Goal: Task Accomplishment & Management: Use online tool/utility

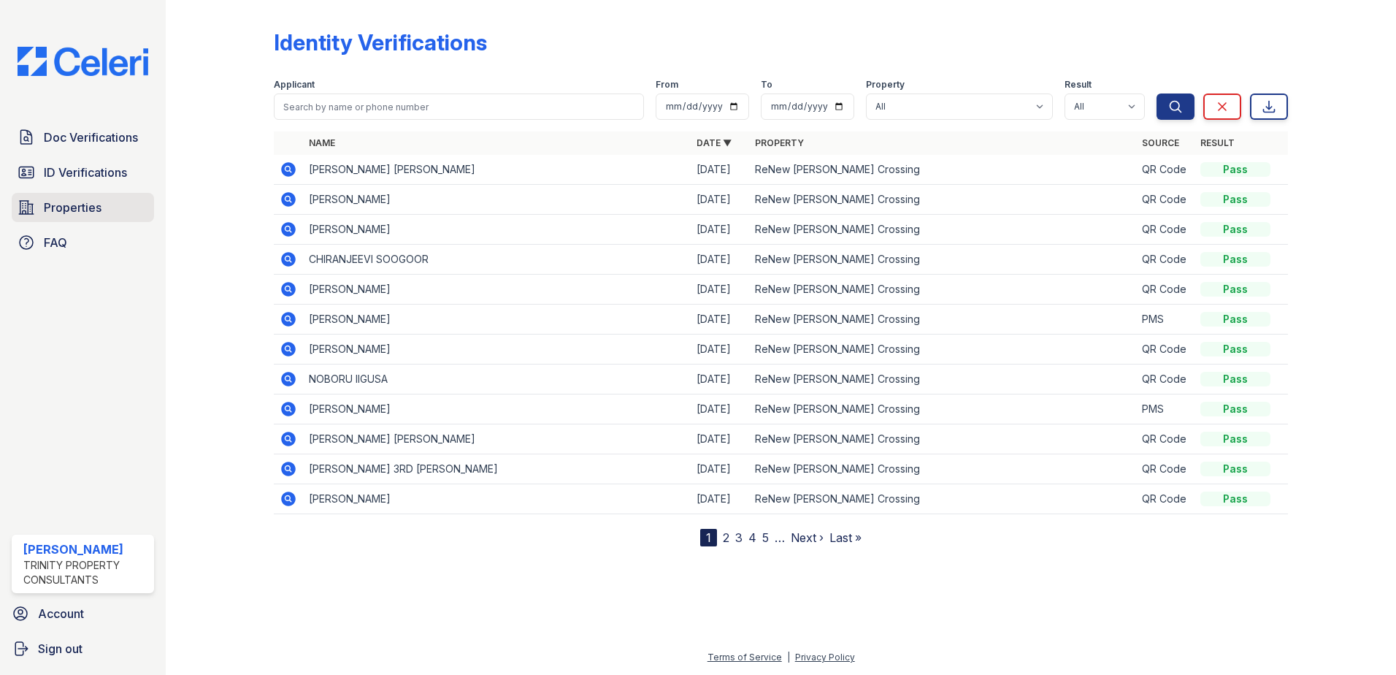
click at [89, 200] on span "Properties" at bounding box center [73, 208] width 58 height 18
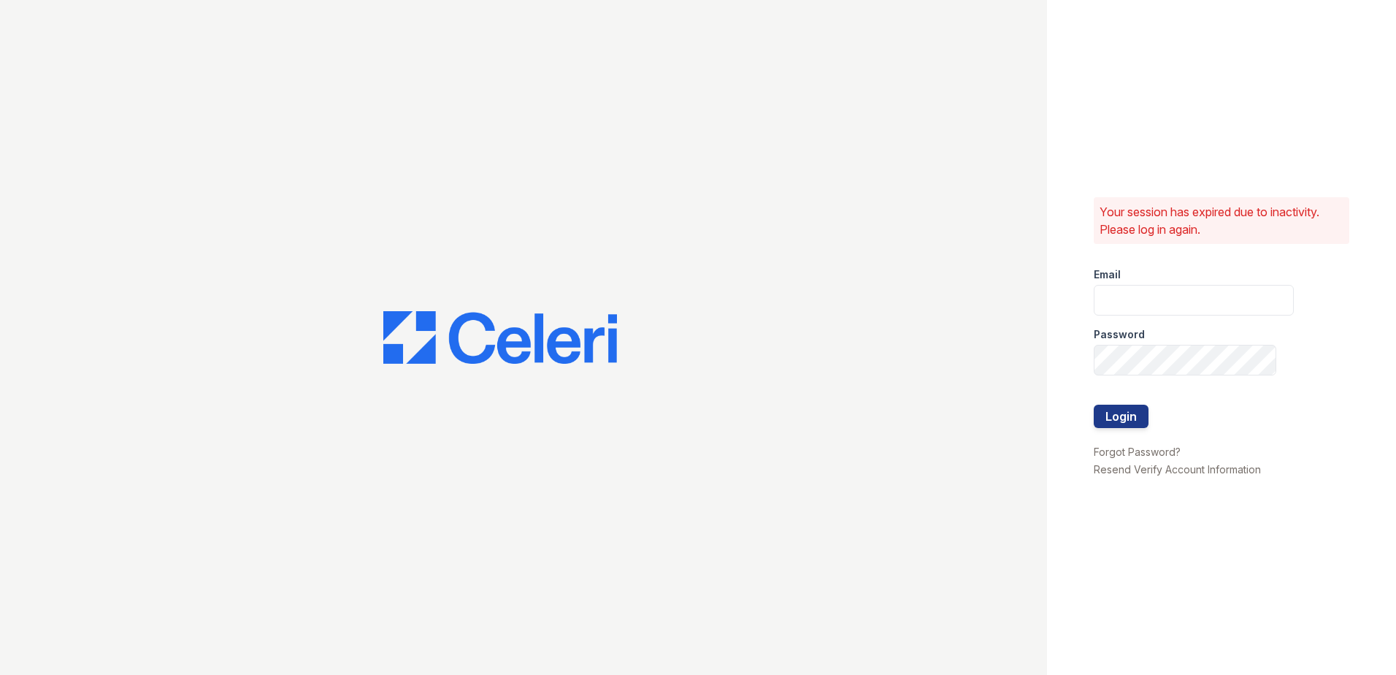
type input "dbailey@trinity-pm.com"
click at [1128, 421] on button "Login" at bounding box center [1121, 416] width 55 height 23
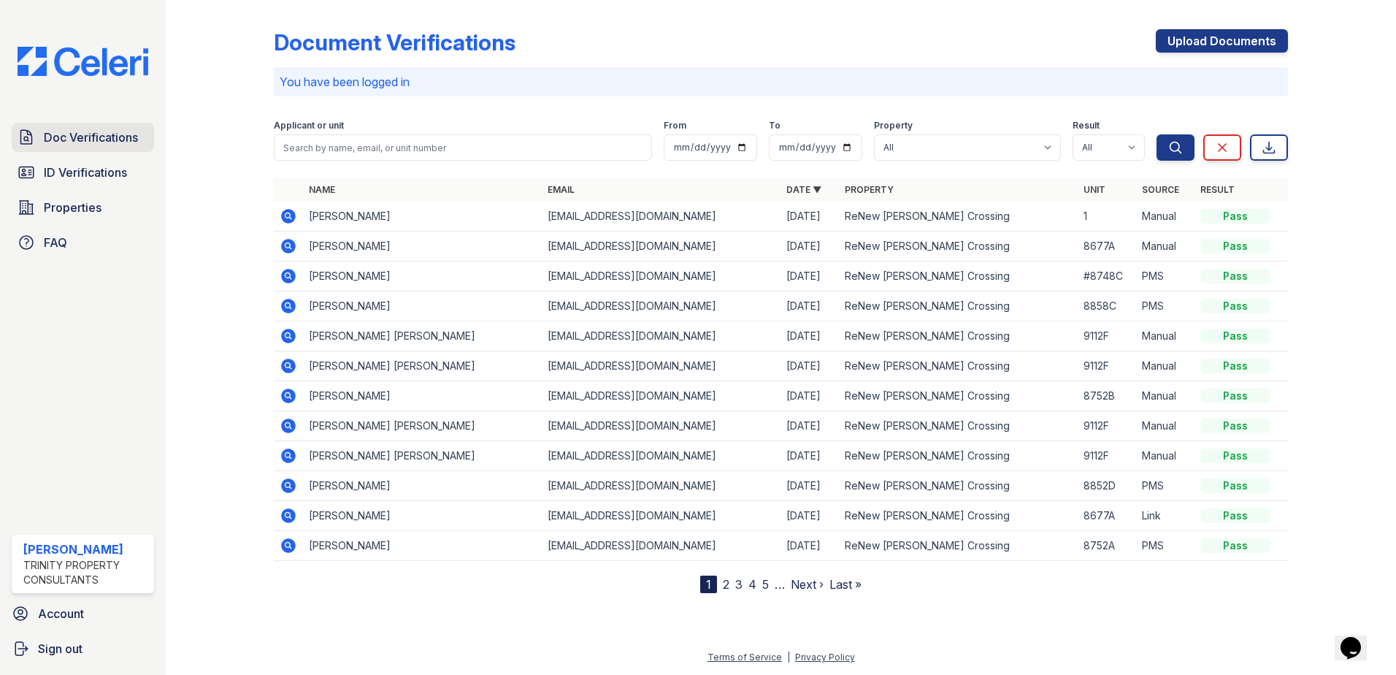
click at [72, 145] on span "Doc Verifications" at bounding box center [91, 138] width 94 height 18
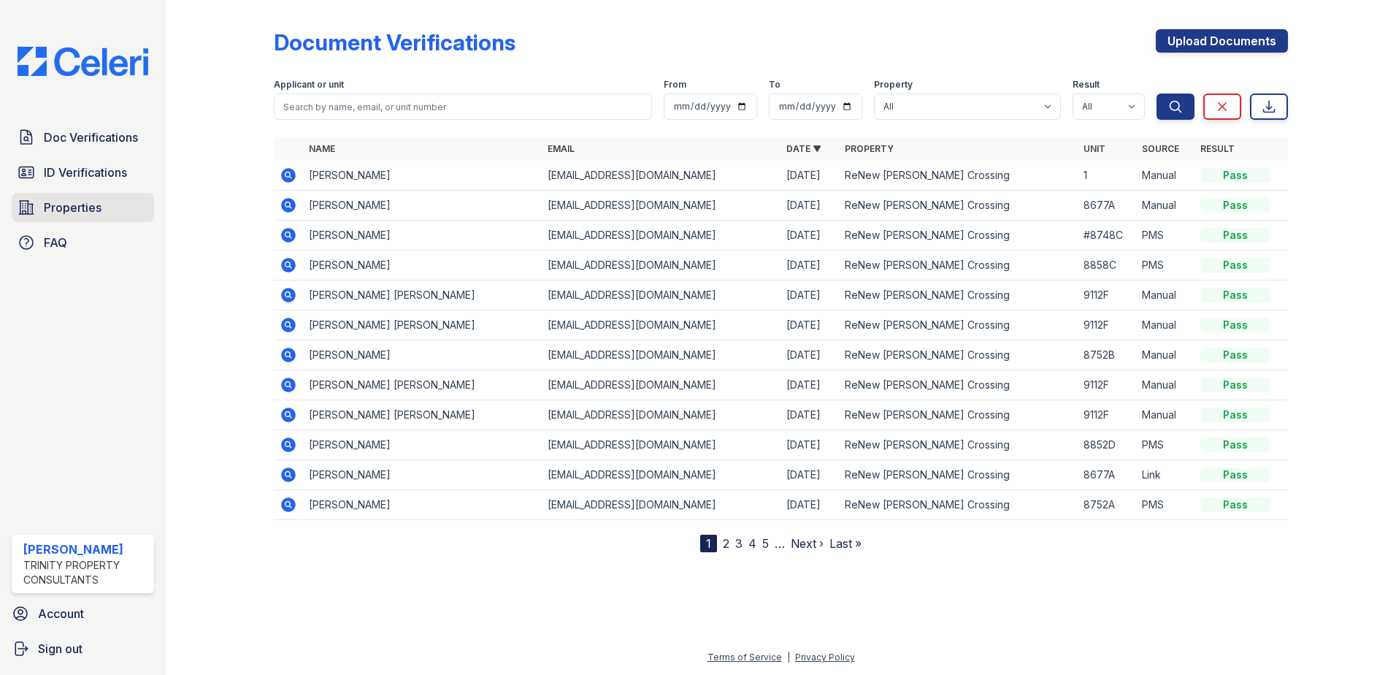
click at [83, 210] on span "Properties" at bounding box center [73, 208] width 58 height 18
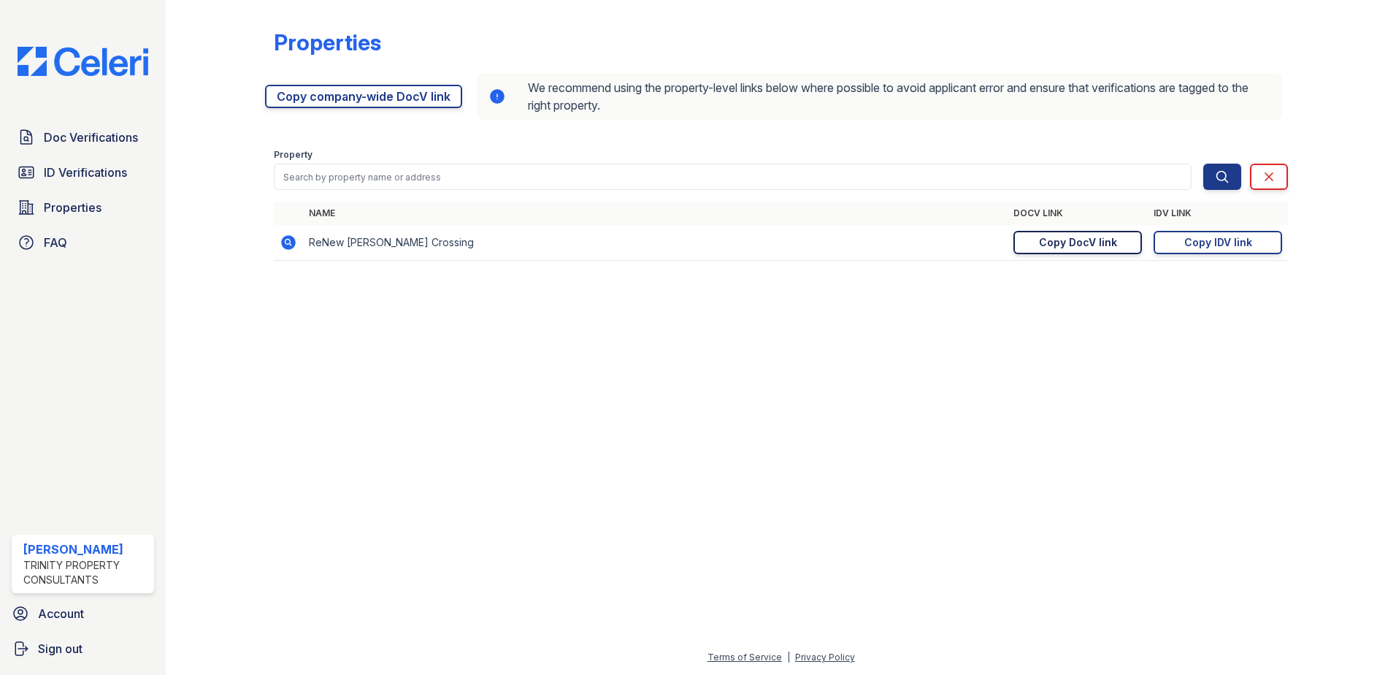
click at [1106, 243] on div "Copy DocV link" at bounding box center [1078, 242] width 78 height 15
click at [93, 134] on span "Doc Verifications" at bounding box center [91, 138] width 94 height 18
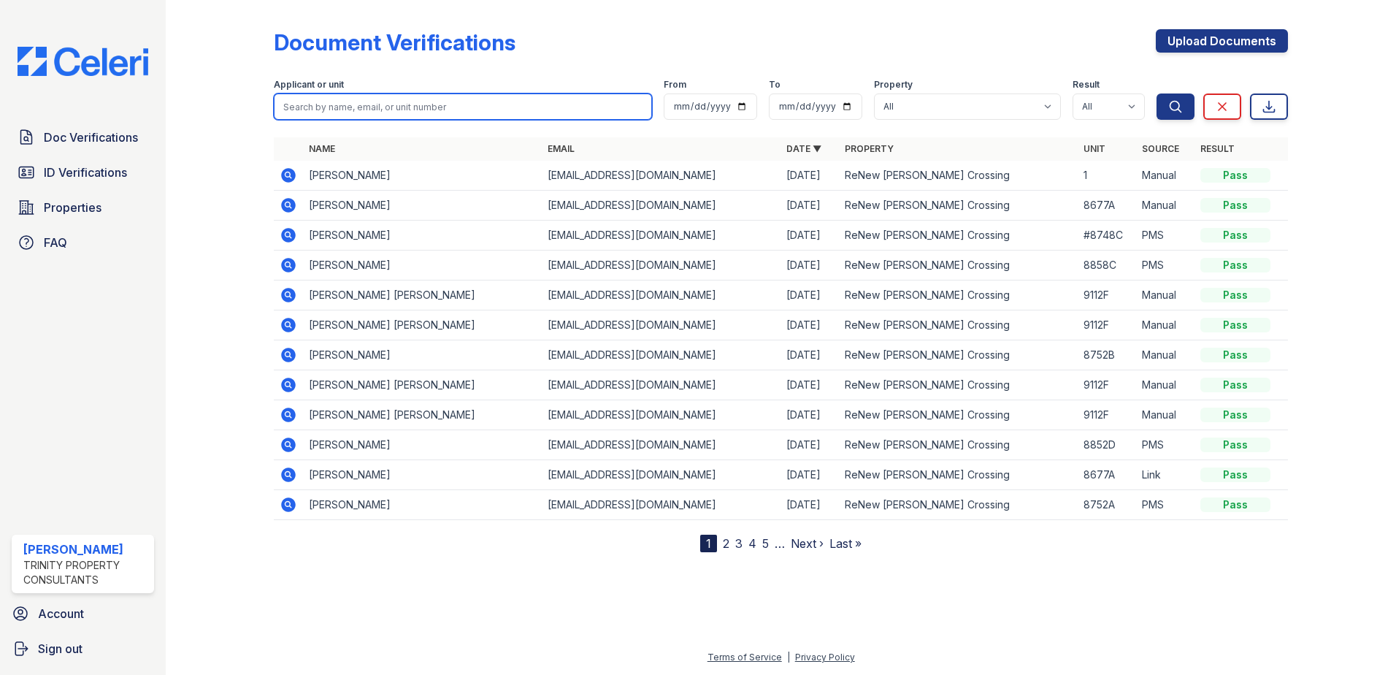
click at [309, 113] on input "search" at bounding box center [463, 106] width 378 height 26
type input "[PERSON_NAME]"
click at [1157, 93] on button "Search" at bounding box center [1176, 106] width 38 height 26
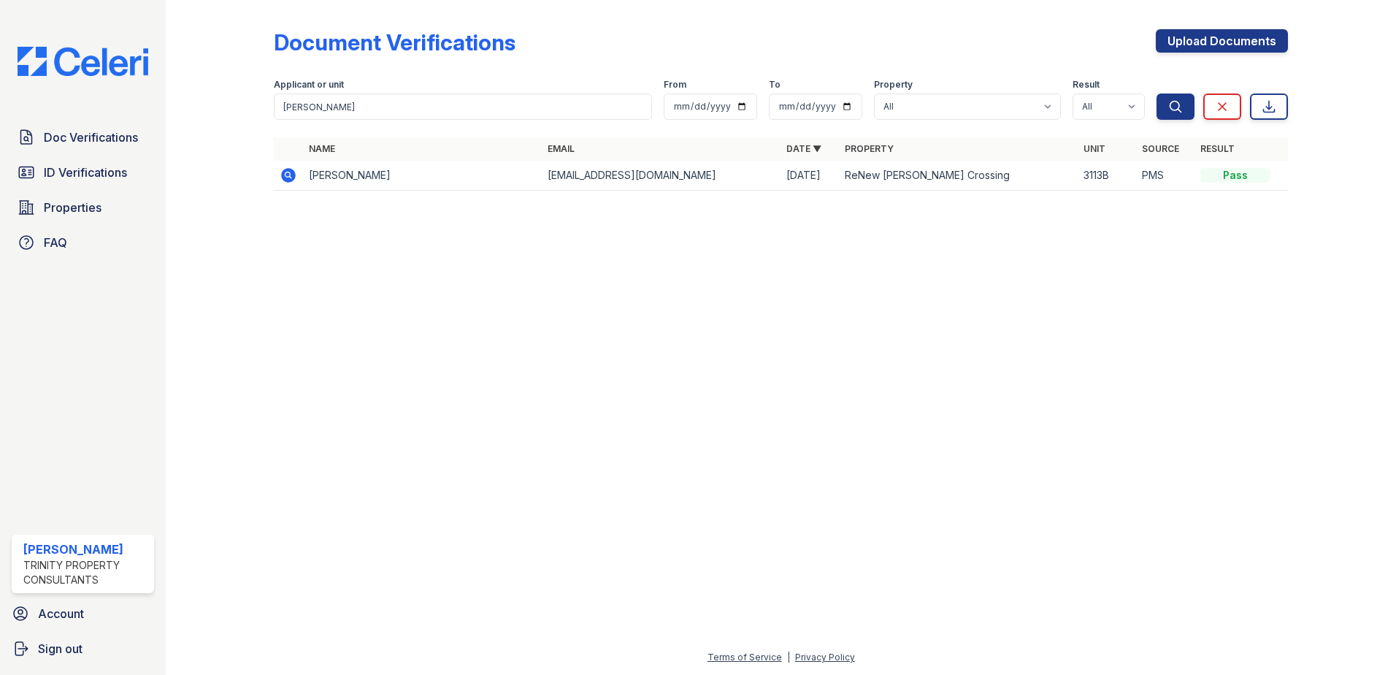
click at [280, 176] on icon at bounding box center [289, 175] width 18 height 18
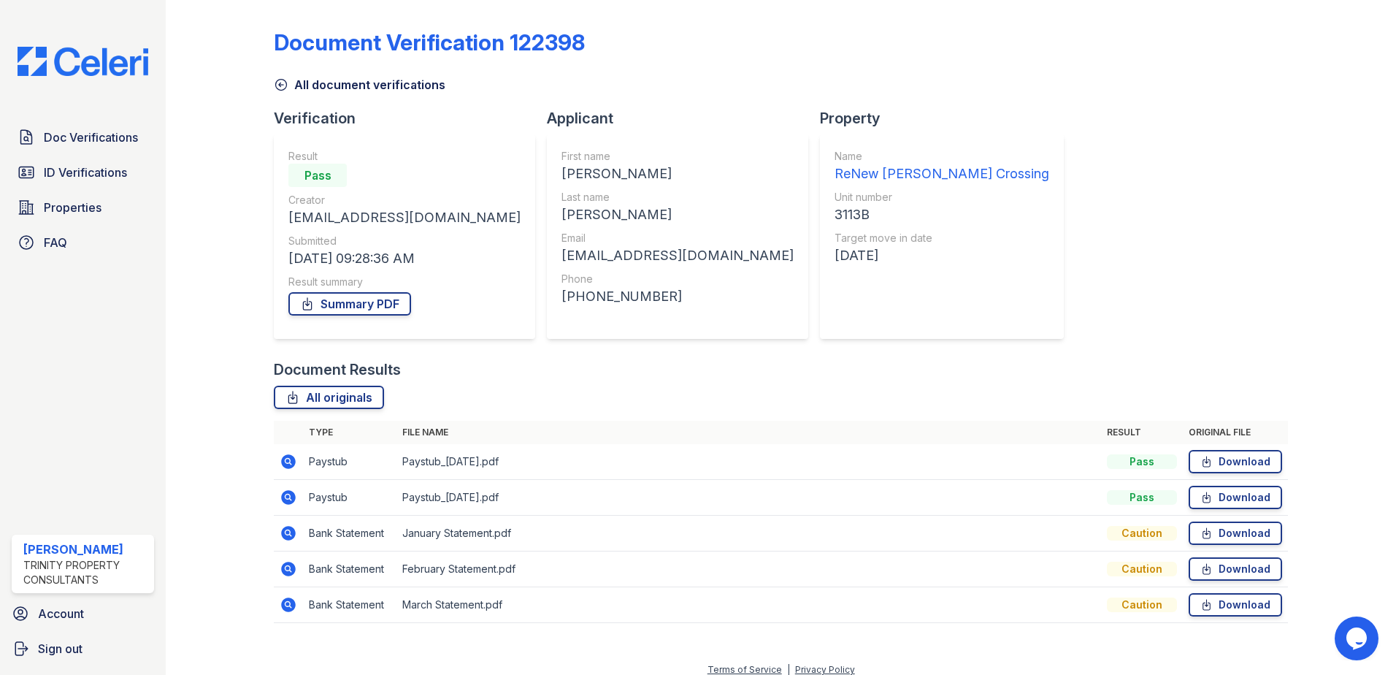
click at [283, 459] on icon at bounding box center [288, 461] width 15 height 15
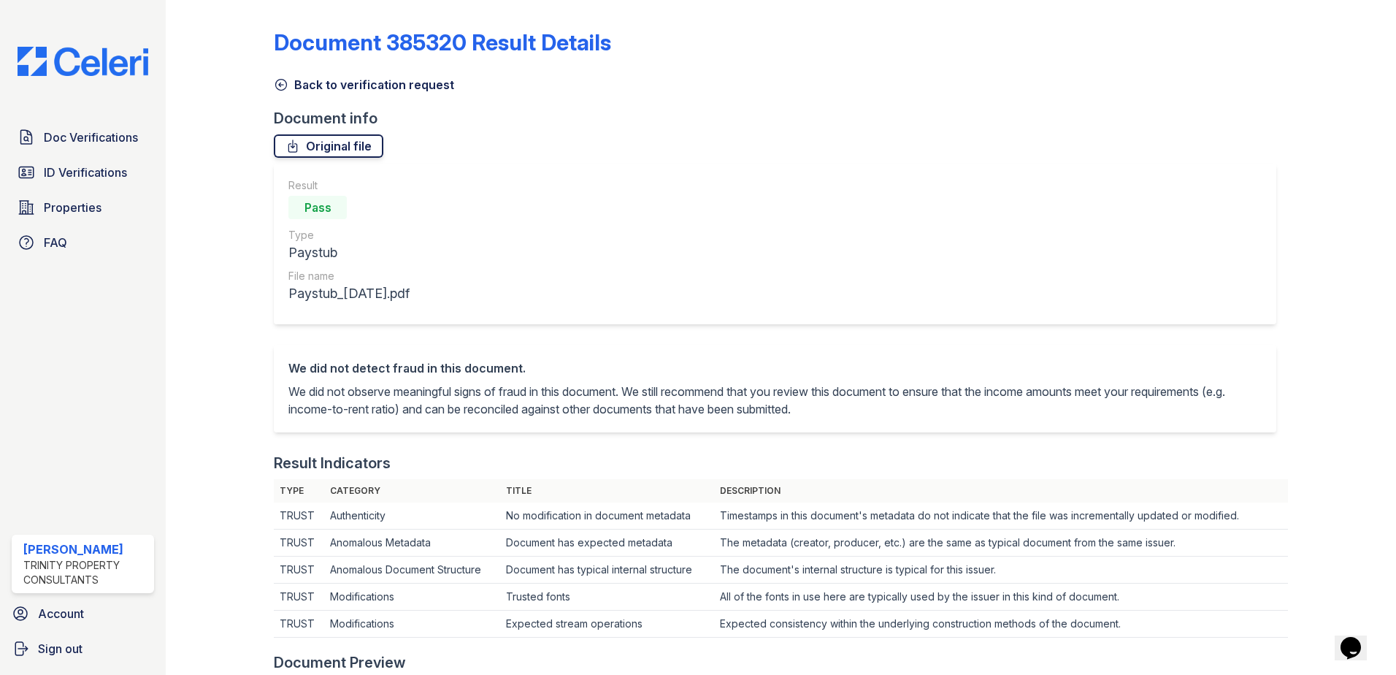
click at [325, 148] on link "Original file" at bounding box center [329, 145] width 110 height 23
